Goal: Task Accomplishment & Management: Use online tool/utility

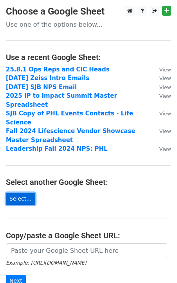
click at [27, 193] on link "Select..." at bounding box center [20, 199] width 29 height 12
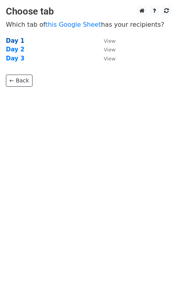
click at [11, 39] on strong "Day 1" at bounding box center [15, 40] width 19 height 7
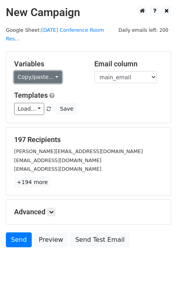
click at [46, 71] on link "Copy/paste..." at bounding box center [38, 77] width 48 height 12
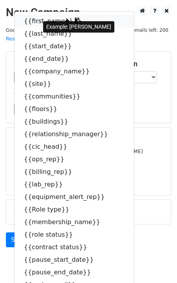
click at [40, 15] on link "{{first_name}}" at bounding box center [75, 21] width 120 height 13
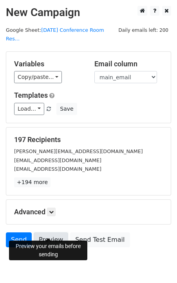
click at [52, 232] on link "Preview" at bounding box center [51, 239] width 35 height 15
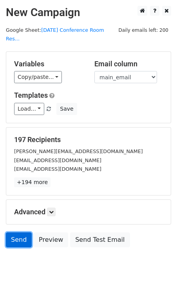
click at [23, 232] on link "Send" at bounding box center [19, 239] width 26 height 15
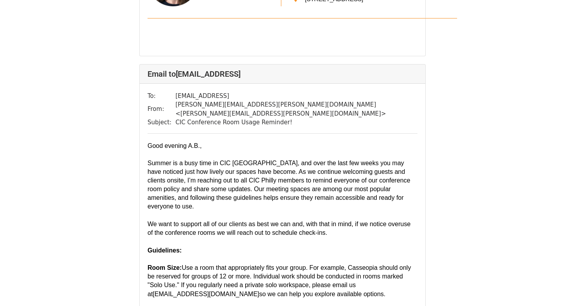
scroll to position [1856, 0]
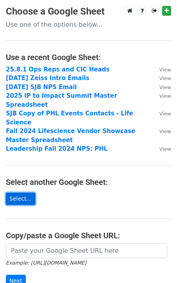
click at [22, 193] on link "Select..." at bounding box center [20, 199] width 29 height 12
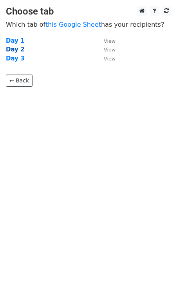
click at [16, 51] on strong "Day 2" at bounding box center [15, 49] width 19 height 7
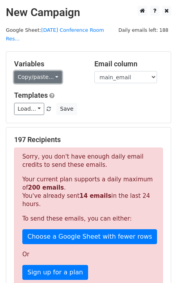
click at [39, 71] on link "Copy/paste..." at bounding box center [38, 77] width 48 height 12
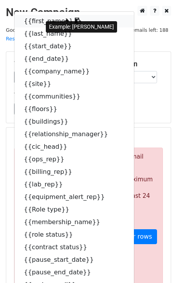
click at [44, 15] on link "{{first_name}}" at bounding box center [75, 21] width 120 height 13
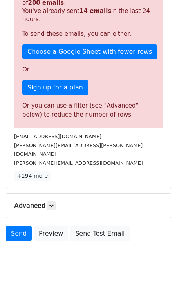
scroll to position [189, 0]
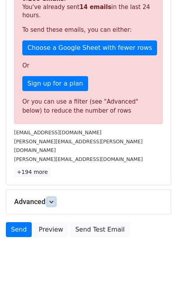
click at [54, 199] on icon at bounding box center [51, 201] width 5 height 5
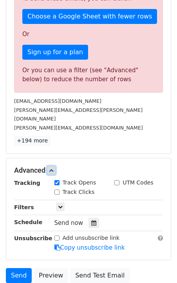
scroll to position [231, 0]
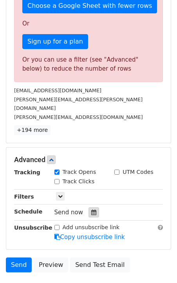
click at [91, 210] on icon at bounding box center [93, 212] width 5 height 5
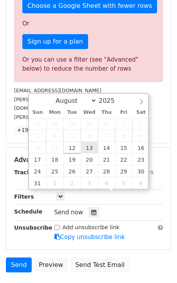
type input "[DATE] 12:00"
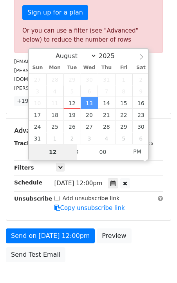
scroll to position [287, 0]
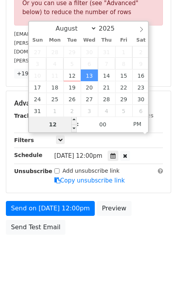
type input "9"
type input "[DATE] 09:00"
click at [135, 124] on span "PM" at bounding box center [138, 124] width 22 height 16
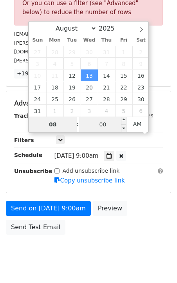
type input "08"
type input "[DATE] 08:00"
click at [102, 124] on input "00" at bounding box center [103, 125] width 48 height 16
type input "45"
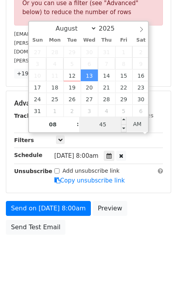
type input "[DATE] 08:45"
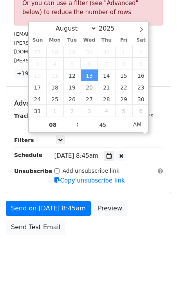
click at [142, 167] on div "Add unsubscribe link Copy unsubscribe link" at bounding box center [109, 176] width 121 height 18
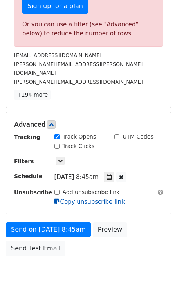
scroll to position [259, 0]
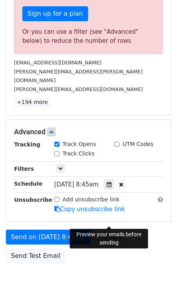
click at [110, 230] on link "Preview" at bounding box center [110, 237] width 35 height 15
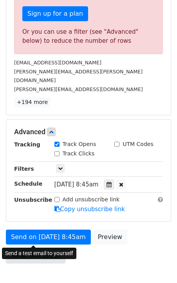
click at [45, 249] on link "Send Test Email" at bounding box center [36, 256] width 60 height 15
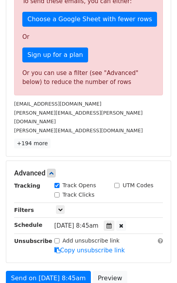
scroll to position [287, 0]
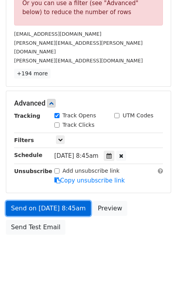
click at [54, 201] on link "Send on [DATE] 8:45am" at bounding box center [48, 208] width 85 height 15
